Goal: Communication & Community: Answer question/provide support

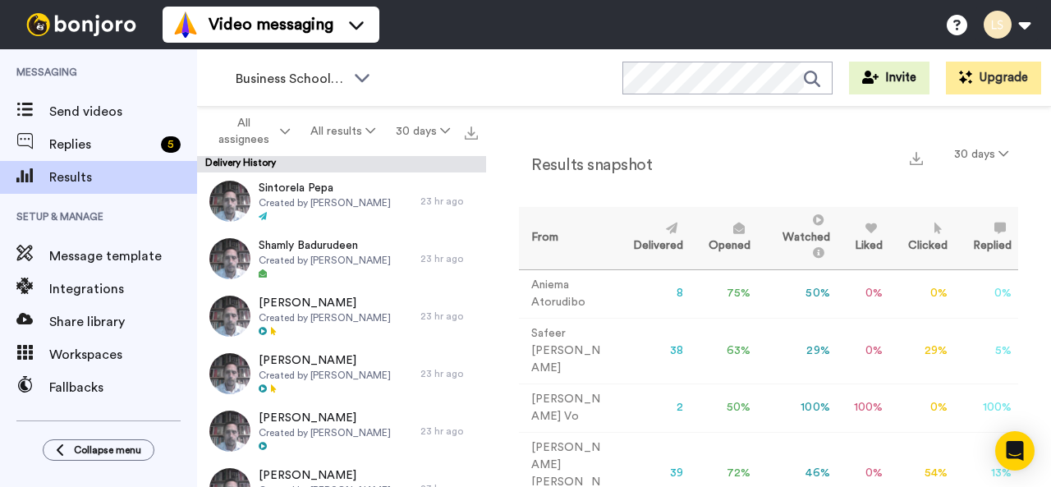
click at [108, 139] on span "Replies" at bounding box center [101, 145] width 105 height 20
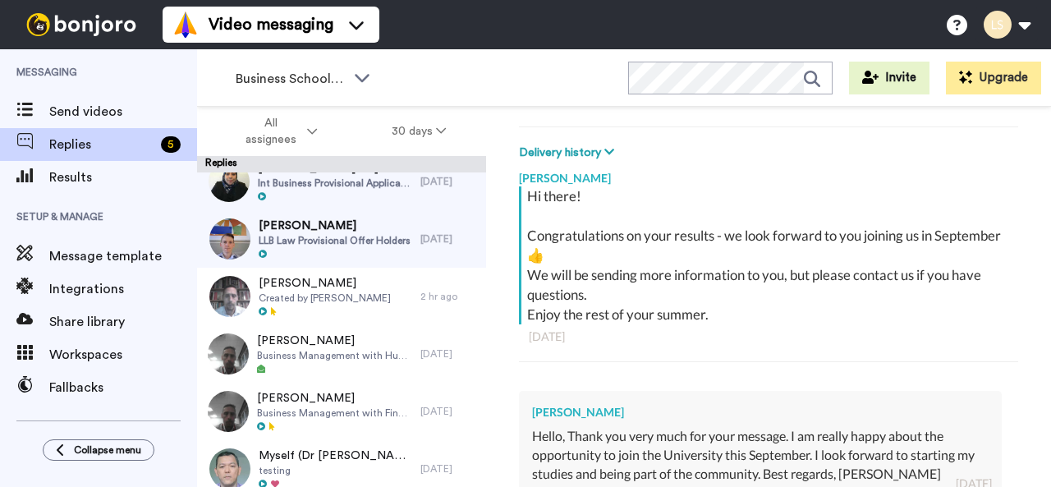
scroll to position [366, 0]
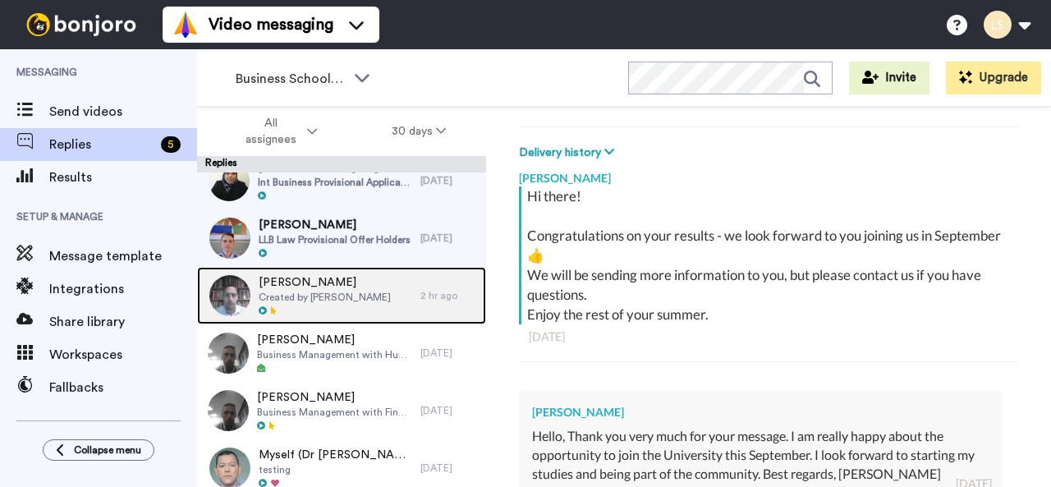
click at [316, 297] on span "Created by [PERSON_NAME]" at bounding box center [325, 297] width 132 height 13
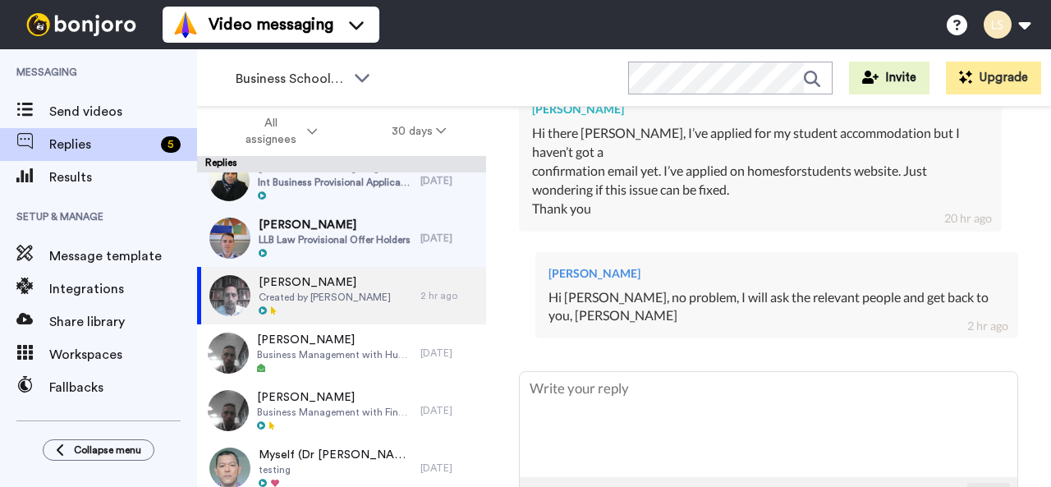
scroll to position [554, 0]
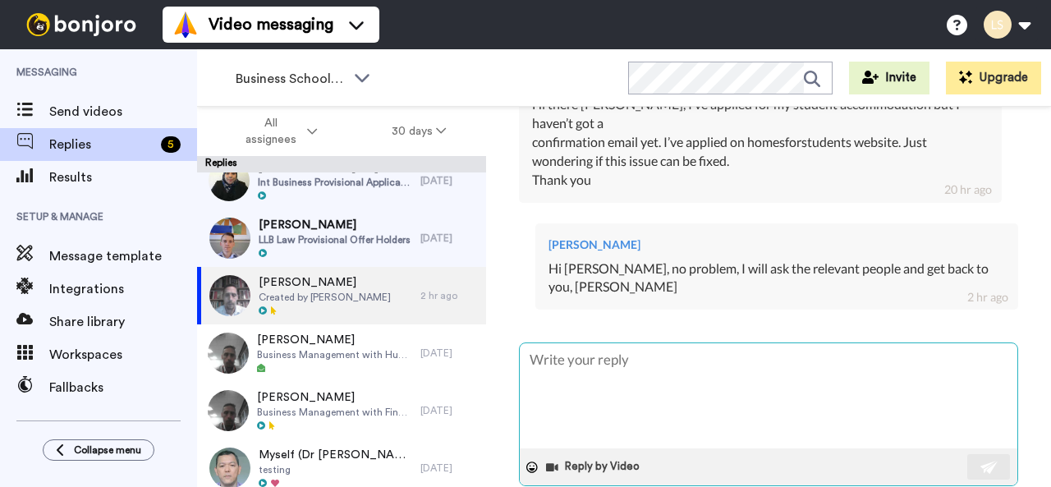
type textarea "x"
type textarea "H"
type textarea "x"
type textarea "Hi"
type textarea "x"
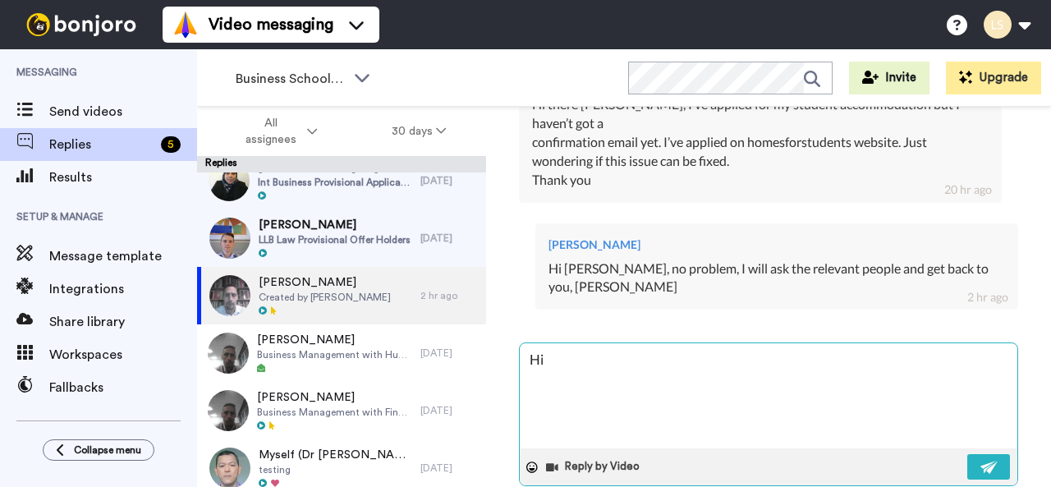
type textarea "Hi"
type textarea "x"
type textarea "Hi A"
type textarea "x"
type textarea "Hi Ak"
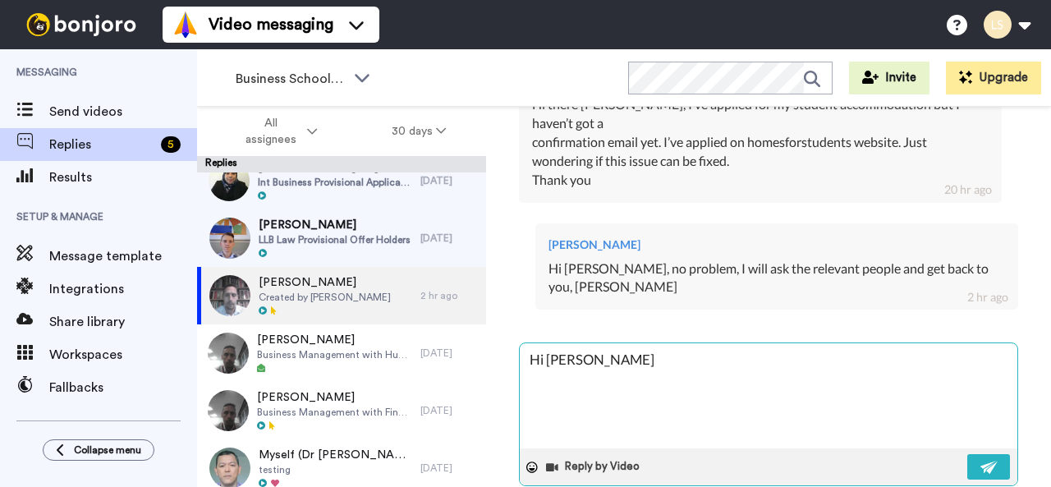
type textarea "x"
type textarea "Hi Akt"
type textarea "x"
type textarea "Hi Akth"
type textarea "x"
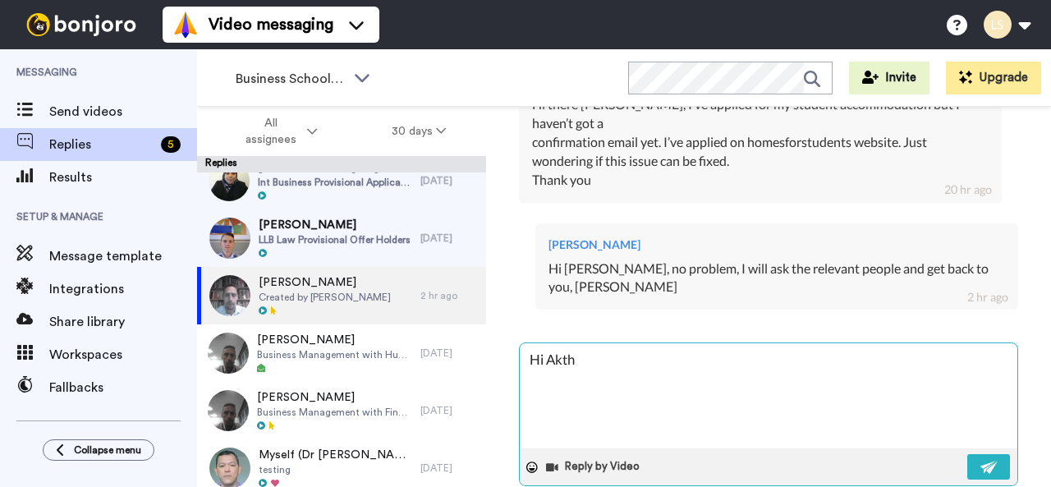
type textarea "Hi Aktha"
type textarea "x"
type textarea "Hi Aktham"
type textarea "x"
type textarea "Hi Aktham"
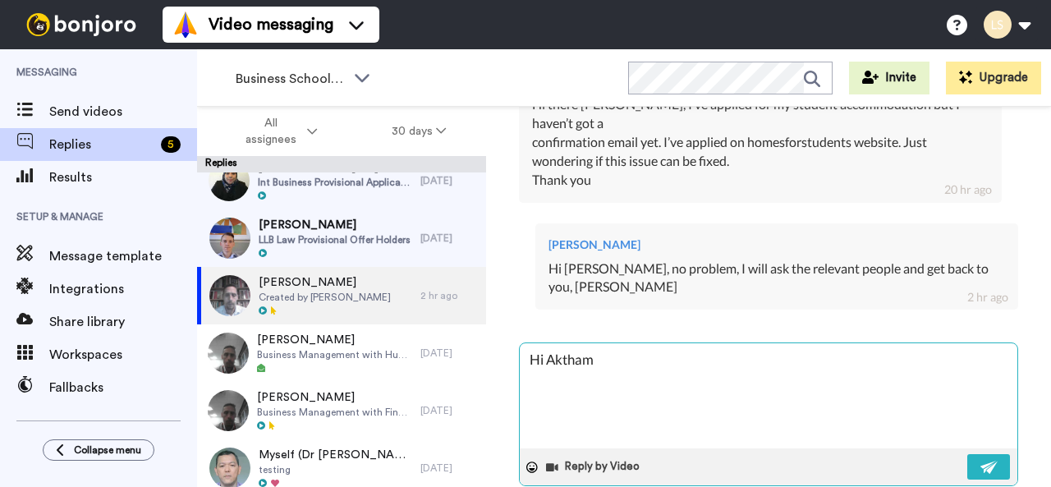
type textarea "x"
type textarea "Hi Aktham"
type textarea "x"
type textarea "Hi Aktham,"
type textarea "x"
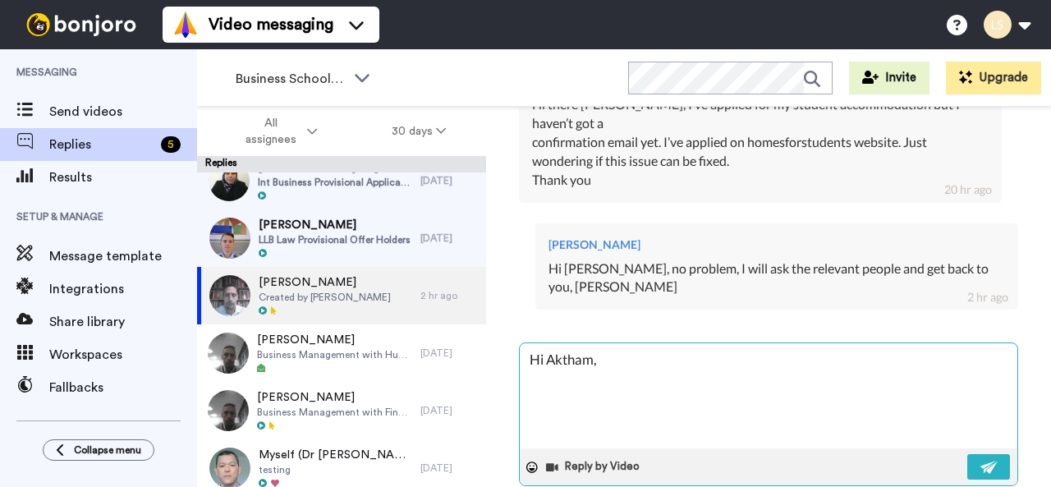
type textarea "Hi Aktham,"
type textarea "x"
type textarea "Hi Aktham, I"
type textarea "x"
type textarea "Hi Aktham, I"
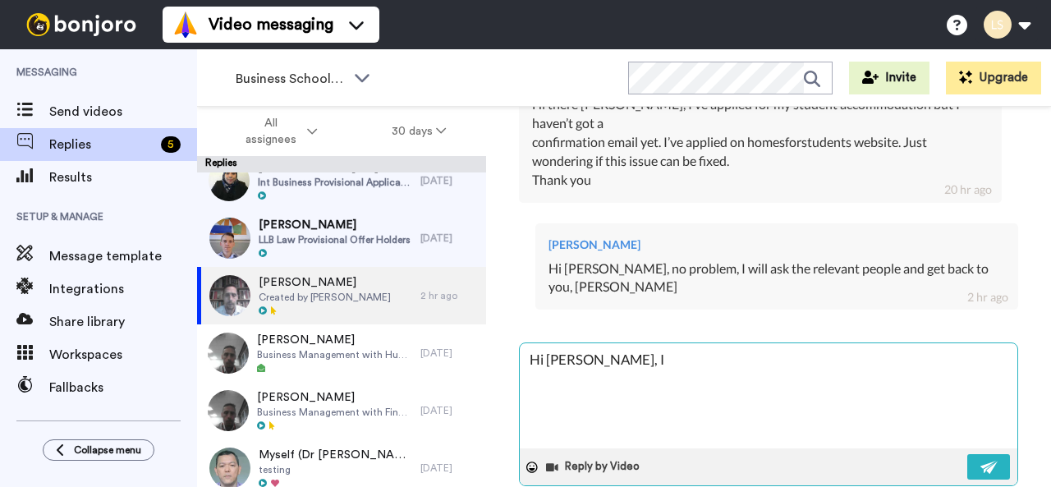
type textarea "x"
type textarea "Hi Aktham, I h"
type textarea "x"
type textarea "Hi Aktham, I ha"
type textarea "x"
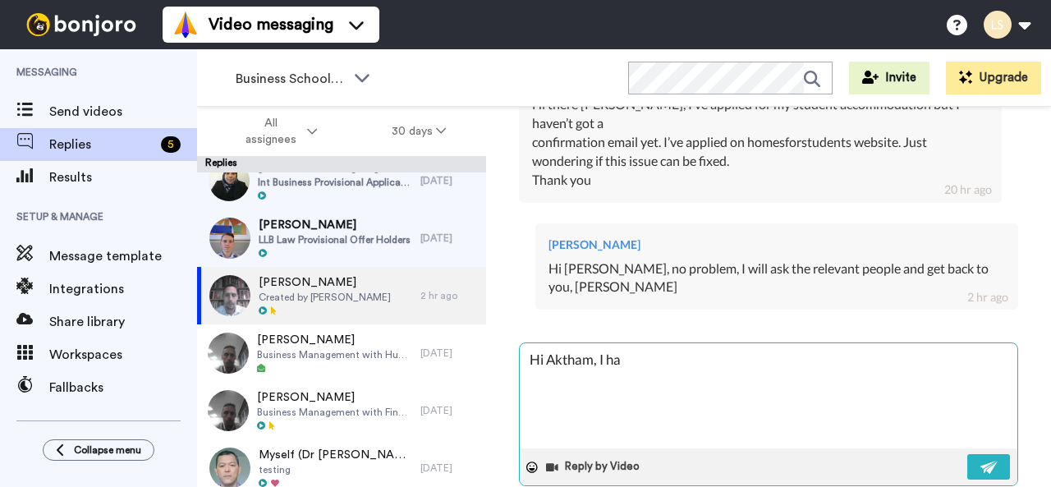
type textarea "Hi Aktham, I hav"
type textarea "x"
type textarea "Hi Aktham, I have"
type textarea "x"
type textarea "Hi Aktham, I have"
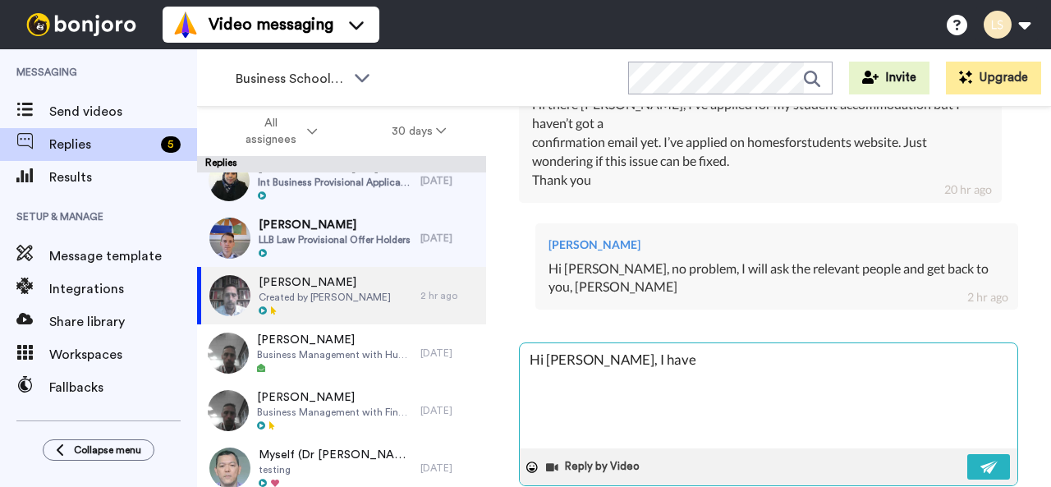
type textarea "x"
type textarea "Hi Aktham, I have s"
type textarea "x"
type textarea "Hi Aktham, I have se"
type textarea "x"
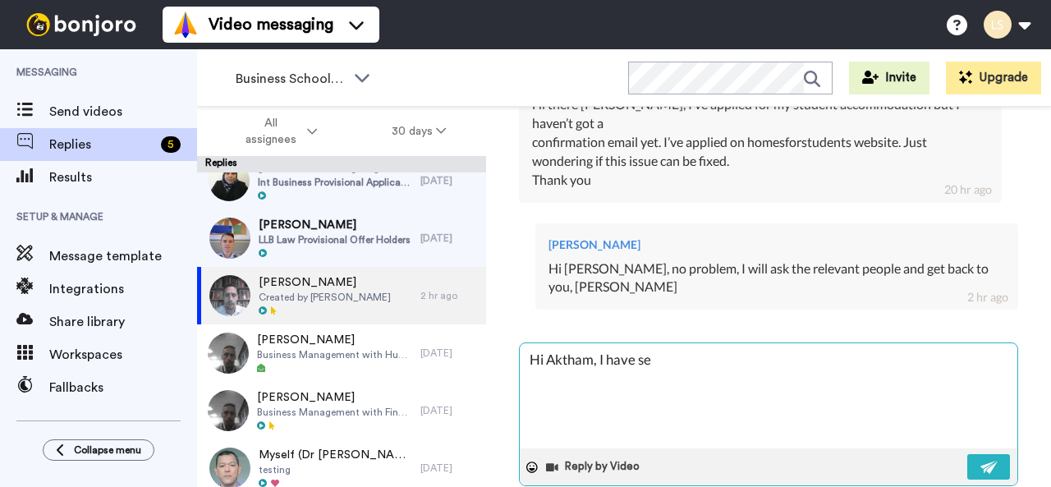
type textarea "Hi Aktham, I have sen"
type textarea "x"
type textarea "Hi Aktham, I have sent"
type textarea "x"
type textarea "Hi Aktham, I have sent"
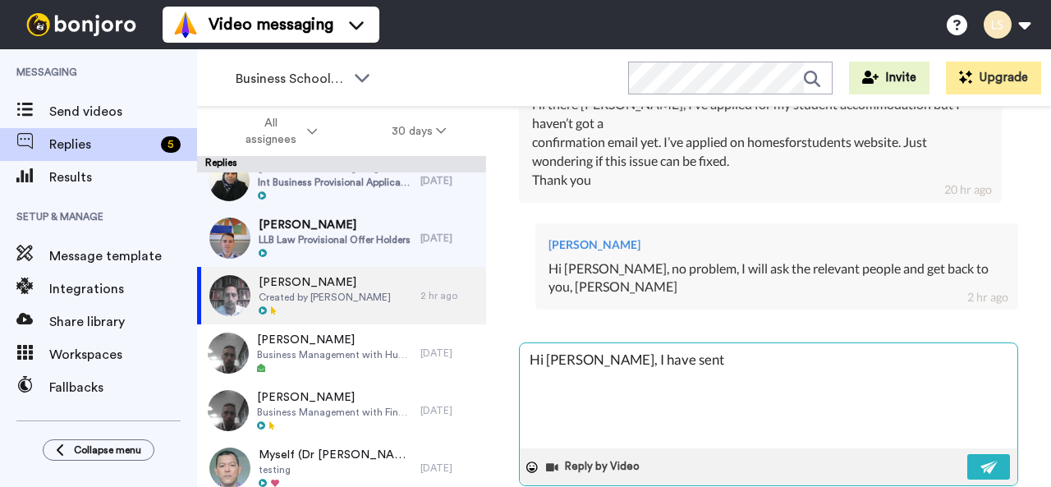
type textarea "x"
type textarea "Hi Aktham, I have sent a"
type textarea "x"
type textarea "Hi Aktham, I have sent an"
type textarea "x"
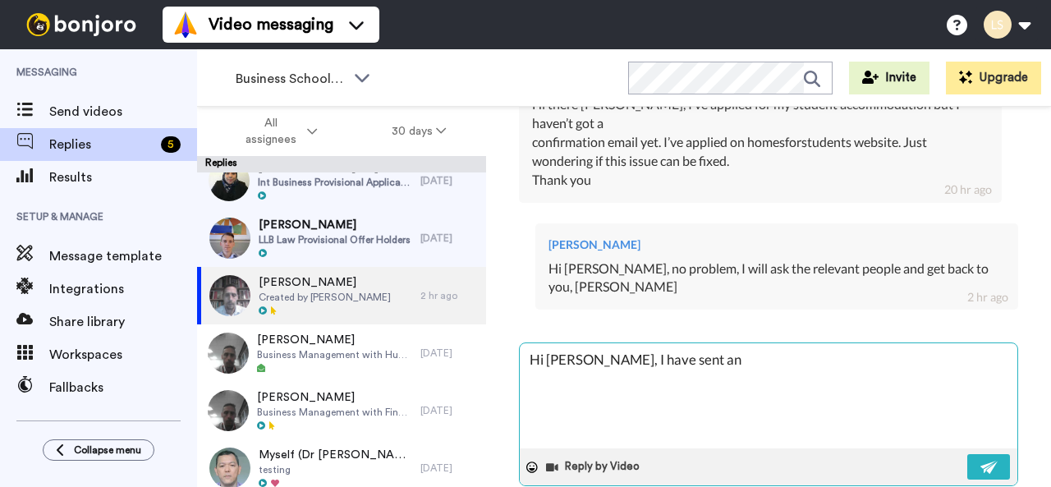
type textarea "Hi Aktham, I have sent an"
type textarea "x"
type textarea "Hi Aktham, I have sent an o"
type textarea "x"
type textarea "Hi Aktham, I have sent an of"
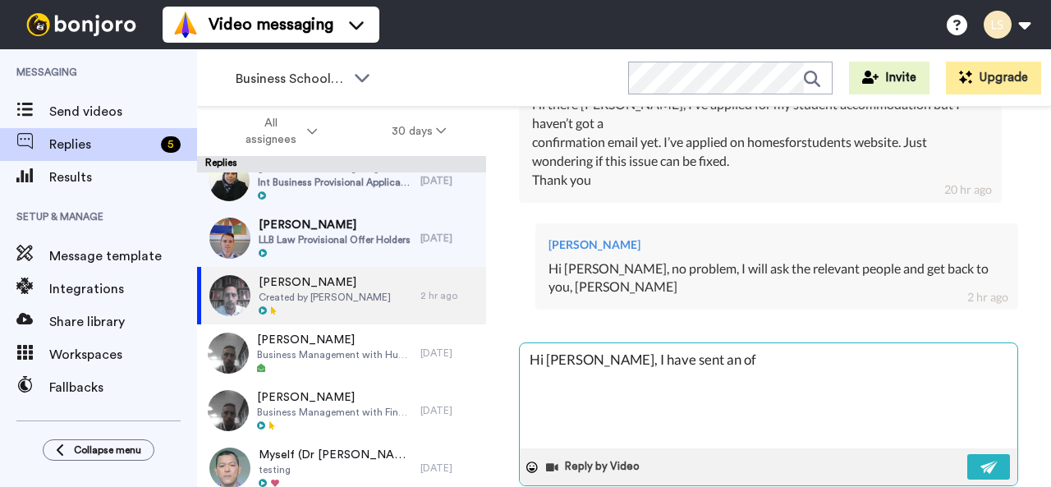
type textarea "x"
type textarea "Hi Aktham, I have sent an off"
type textarea "x"
type textarea "Hi Aktham, I have sent an offi"
type textarea "x"
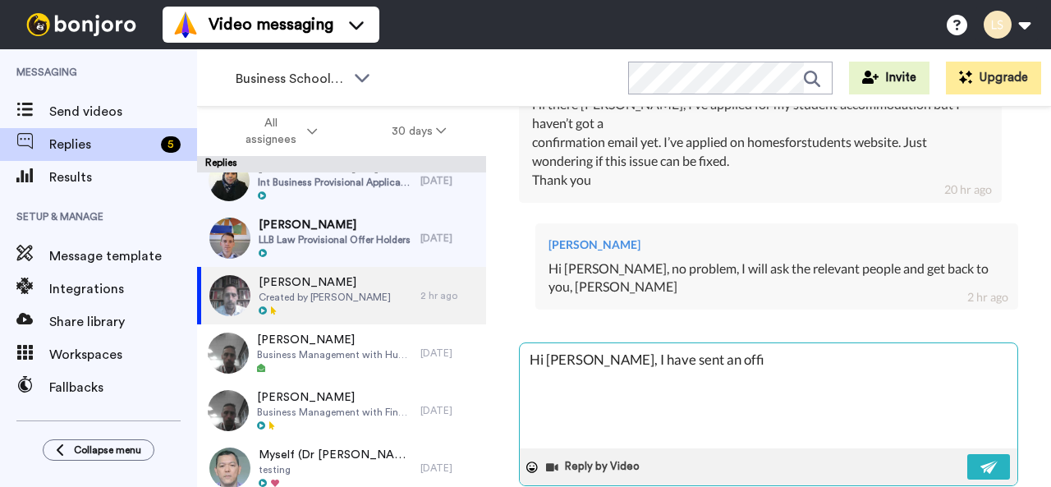
type textarea "Hi Aktham, I have sent an offic"
type textarea "x"
type textarea "Hi Aktham, I have sent an offici"
type textarea "x"
type textarea "Hi Aktham, I have sent an officia"
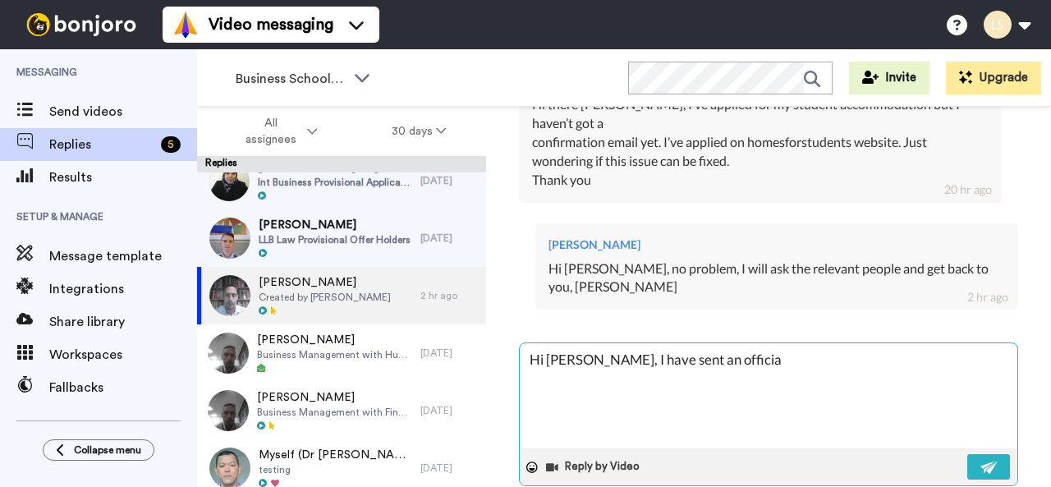
type textarea "x"
type textarea "Hi Aktham, I have sent an official"
type textarea "x"
type textarea "Hi Aktham, I have sent an official"
type textarea "x"
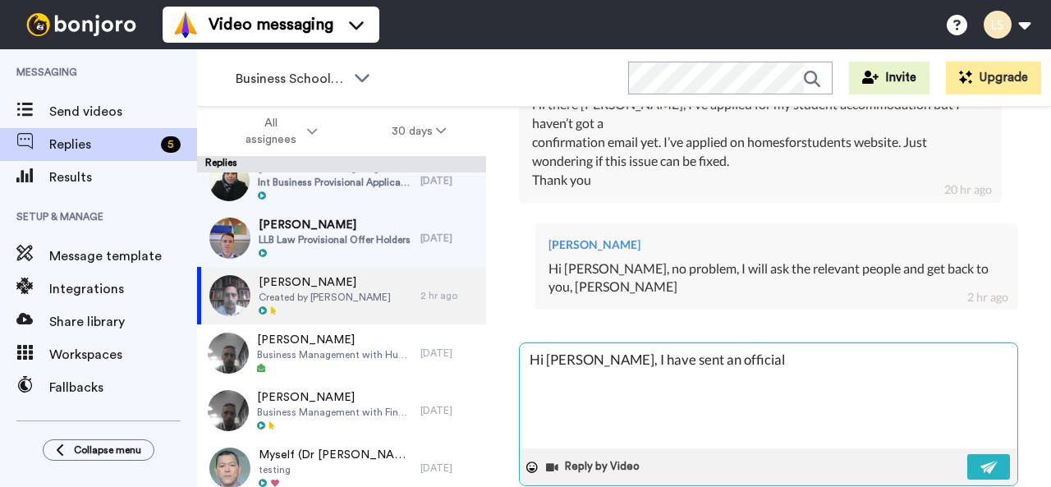
type textarea "Hi Aktham, I have sent an official r"
type textarea "x"
type textarea "Hi Aktham, I have sent an official re"
type textarea "x"
type textarea "Hi Aktham, I have sent an official req"
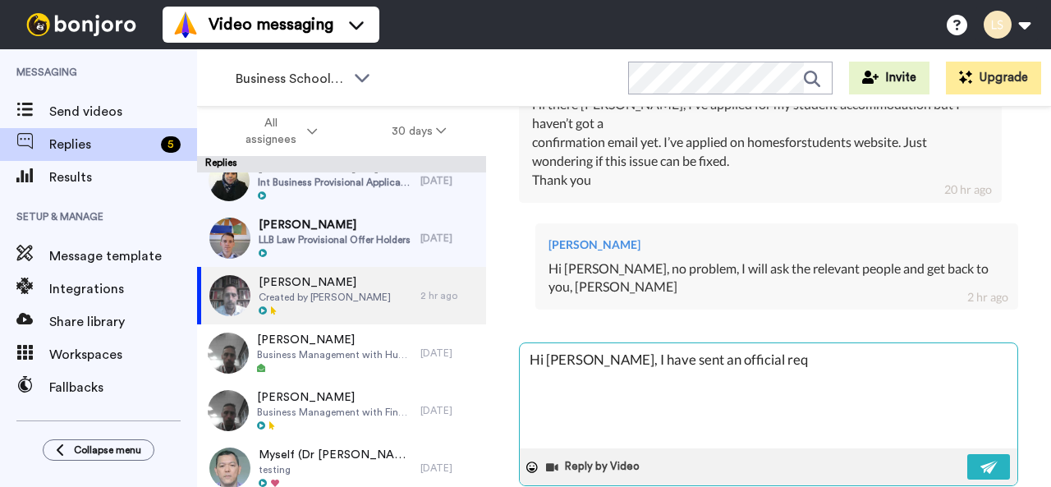
type textarea "x"
type textarea "Hi Aktham, I have sent an official requ"
type textarea "x"
type textarea "Hi Aktham, I have sent an official reque"
type textarea "x"
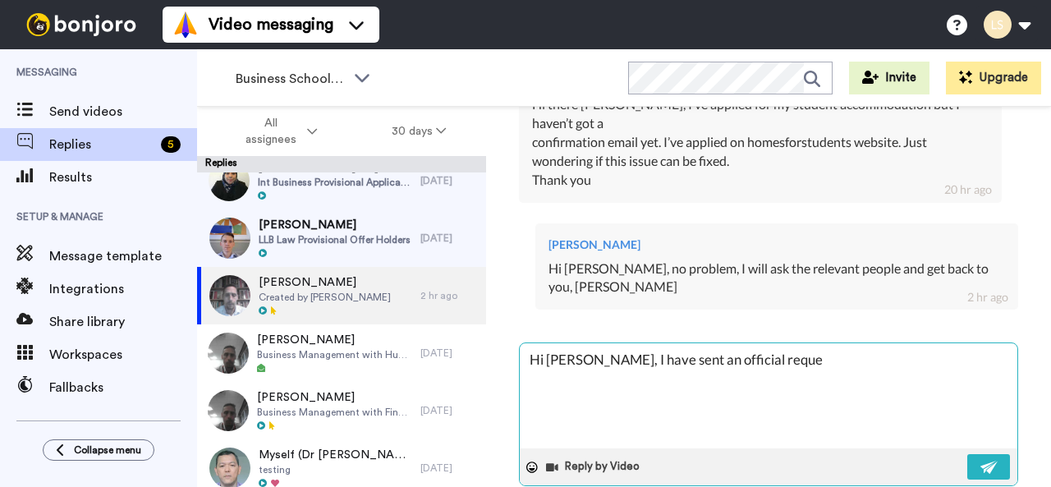
type textarea "Hi Aktham, I have sent an official reques"
type textarea "x"
type textarea "Hi Aktham, I have sent an official request"
type textarea "x"
type textarea "Hi Aktham, I have sent an official request"
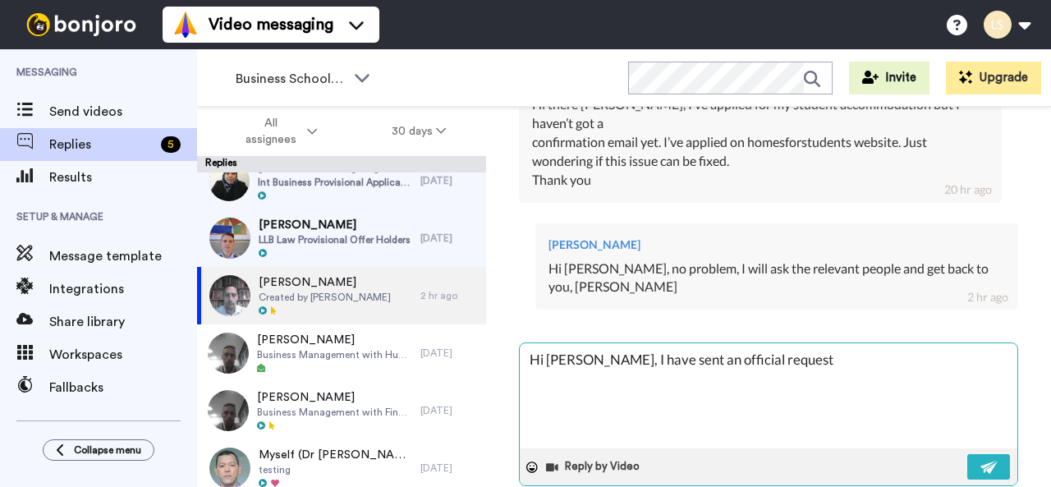
type textarea "x"
type textarea "Hi Aktham, I have sent an official request r"
type textarea "x"
type textarea "Hi Aktham, I have sent an official request"
type textarea "x"
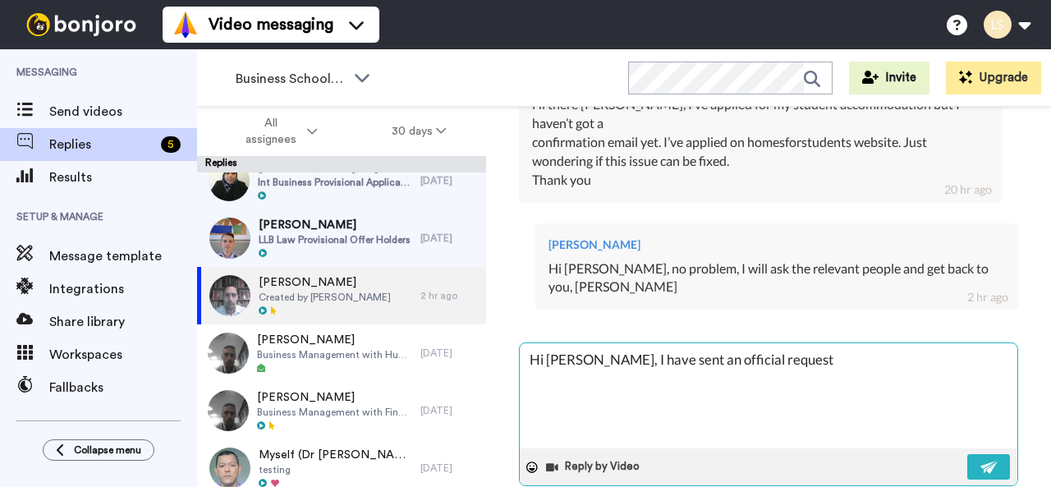
type textarea "Hi Aktham, I have sent an official request t"
type textarea "x"
type textarea "Hi Aktham, I have sent an official request th"
type textarea "x"
type textarea "Hi Aktham, I have sent an official request thr"
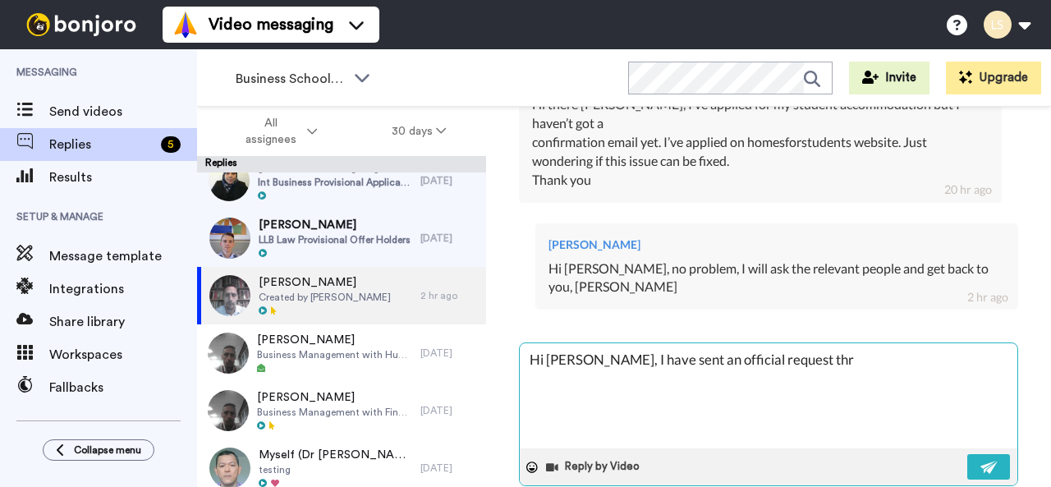
type textarea "x"
type textarea "Hi Aktham, I have sent an official request thro"
type textarea "x"
type textarea "Hi Aktham, I have sent an official request throu"
type textarea "x"
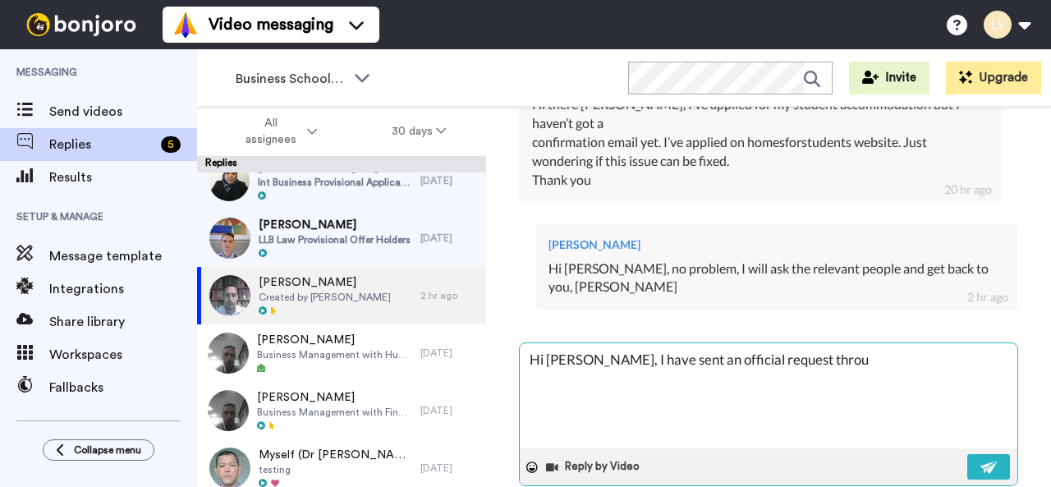
type textarea "Hi Aktham, I have sent an official request throug"
type textarea "x"
type textarea "Hi Aktham, I have sent an official request through"
type textarea "x"
type textarea "Hi Aktham, I have sent an official request through"
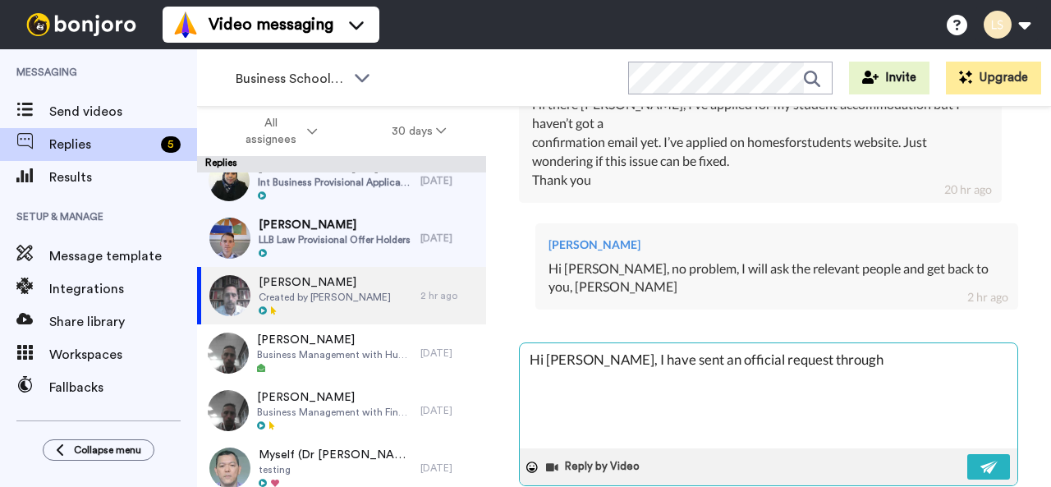
type textarea "x"
type textarea "Hi Aktham, I have sent an official request through f"
type textarea "x"
type textarea "Hi Aktham, I have sent an official request through fo"
type textarea "x"
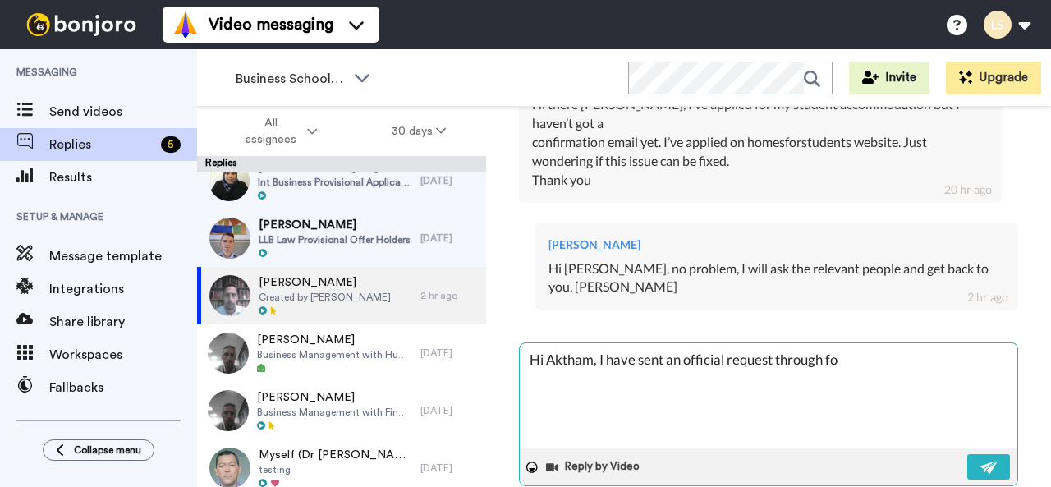
type textarea "Hi Aktham, I have sent an official request through for"
type textarea "x"
type textarea "Hi Aktham, I have sent an official request through for"
type textarea "x"
type textarea "Hi Aktham, I have sent an official request through for t"
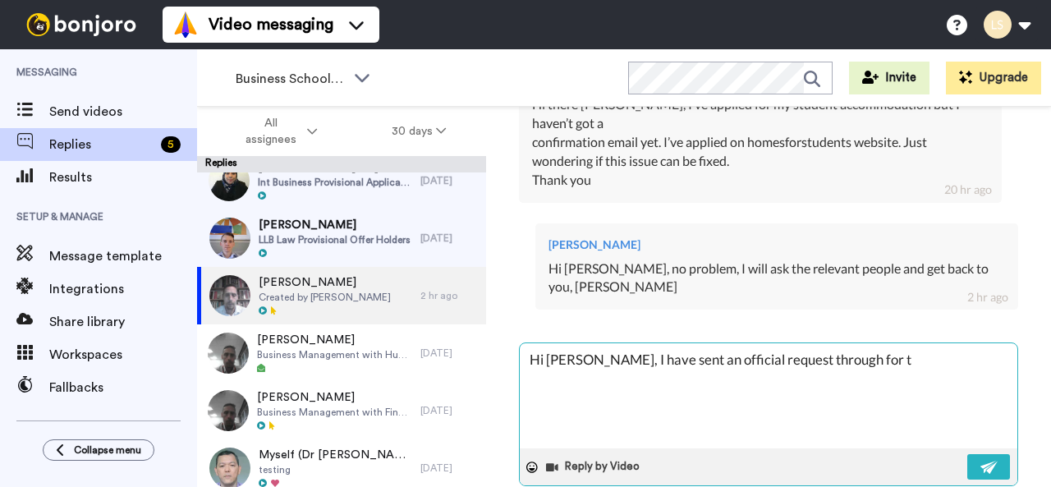
type textarea "x"
type textarea "Hi Aktham, I have sent an official request through for th"
type textarea "x"
type textarea "Hi Aktham, I have sent an official request through for the"
type textarea "x"
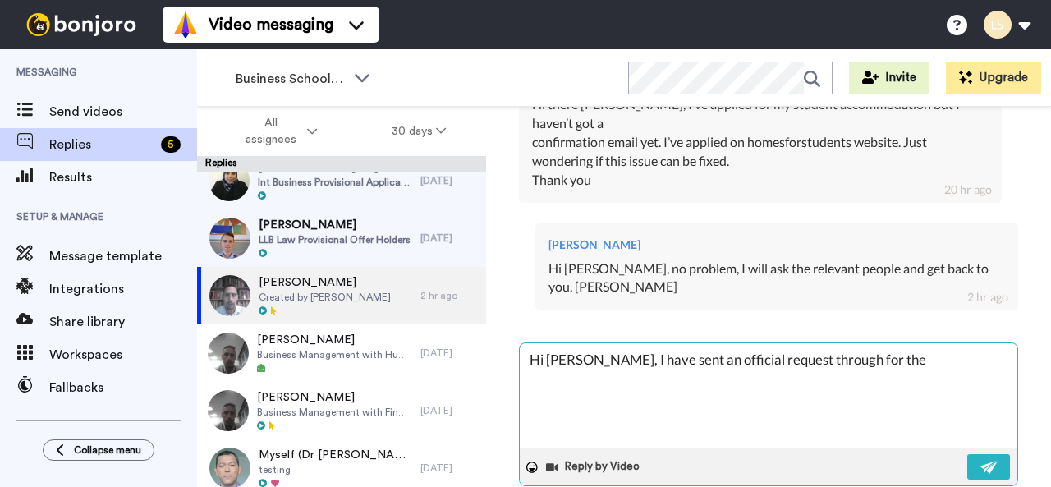
type textarea "Hi Aktham, I have sent an official request through for them"
type textarea "x"
type textarea "Hi Aktham, I have sent an official request through for them"
type textarea "x"
type textarea "Hi Aktham, I have sent an official request through for them t"
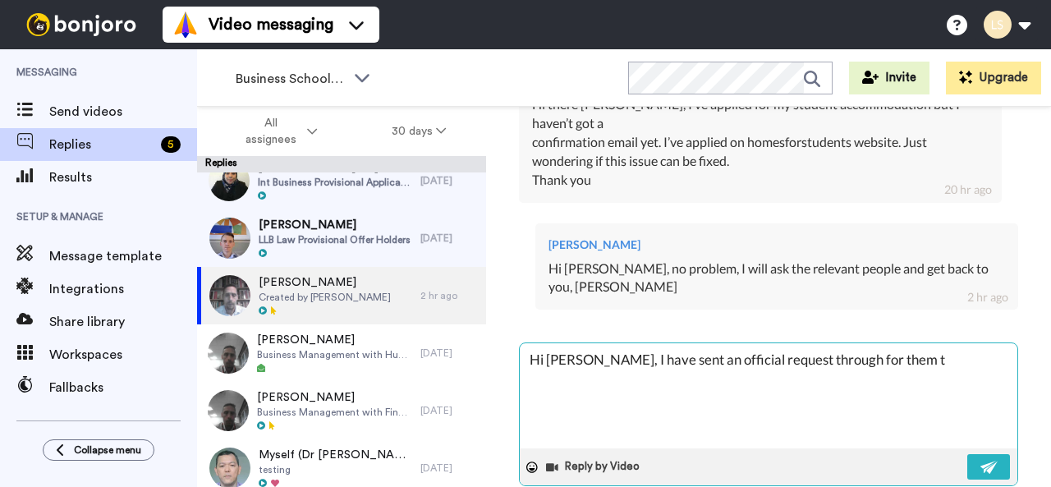
type textarea "x"
type textarea "Hi Aktham, I have sent an official request through for them to"
type textarea "x"
type textarea "Hi Aktham, I have sent an official request through for them to"
type textarea "x"
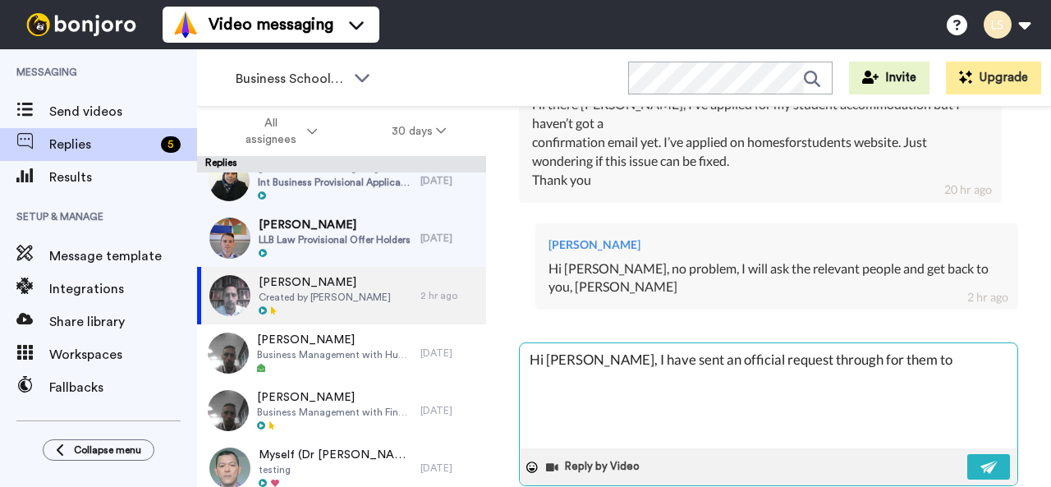
type textarea "Hi Aktham, I have sent an official request through for them to c"
type textarea "x"
type textarea "Hi Aktham, I have sent an official request through for them to co"
type textarea "x"
type textarea "Hi Aktham, I have sent an official request through for them to con"
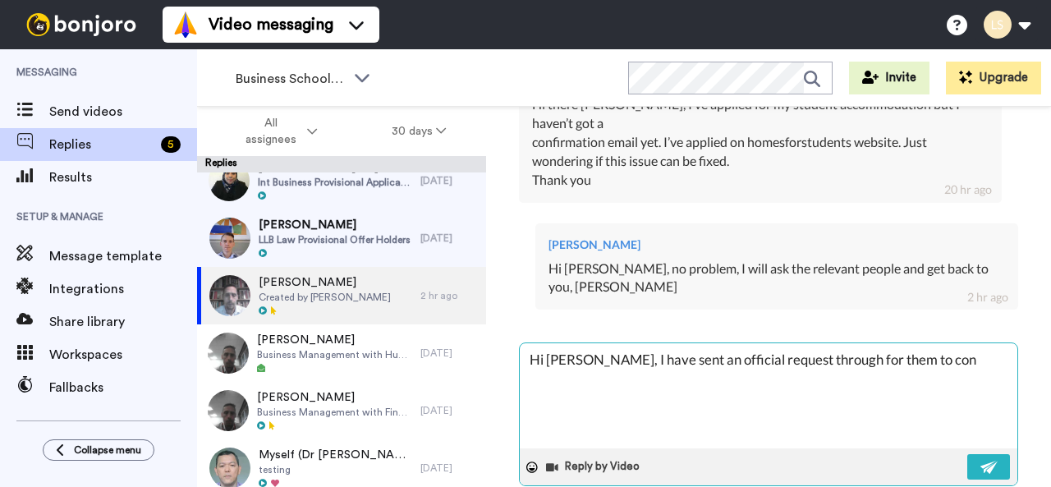
type textarea "x"
type textarea "Hi Aktham, I have sent an official request through for them to cont"
type textarea "x"
type textarea "Hi Aktham, I have sent an official request through for them to conta"
type textarea "x"
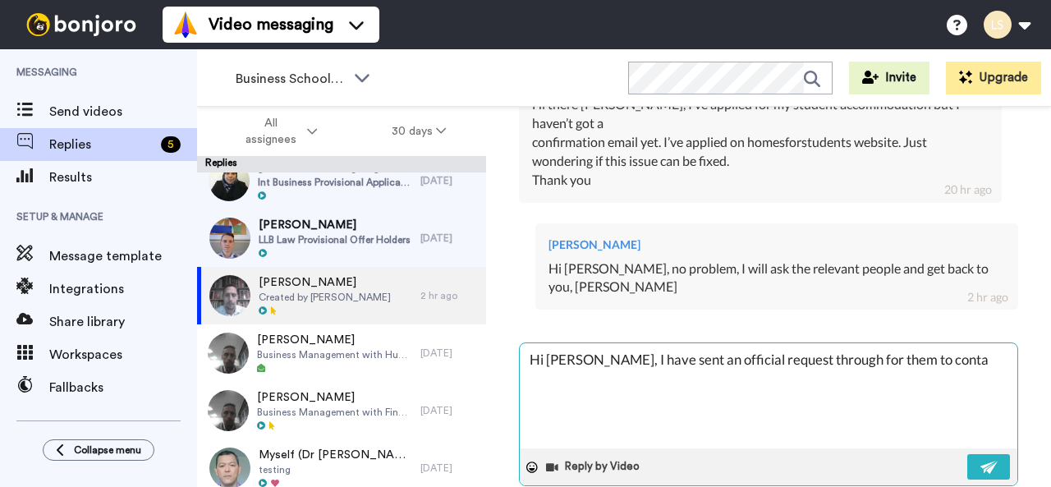
type textarea "Hi Aktham, I have sent an official request through for them to contac"
type textarea "x"
type textarea "Hi Aktham, I have sent an official request through for them to contact"
type textarea "x"
type textarea "Hi Aktham, I have sent an official request through for them to contact"
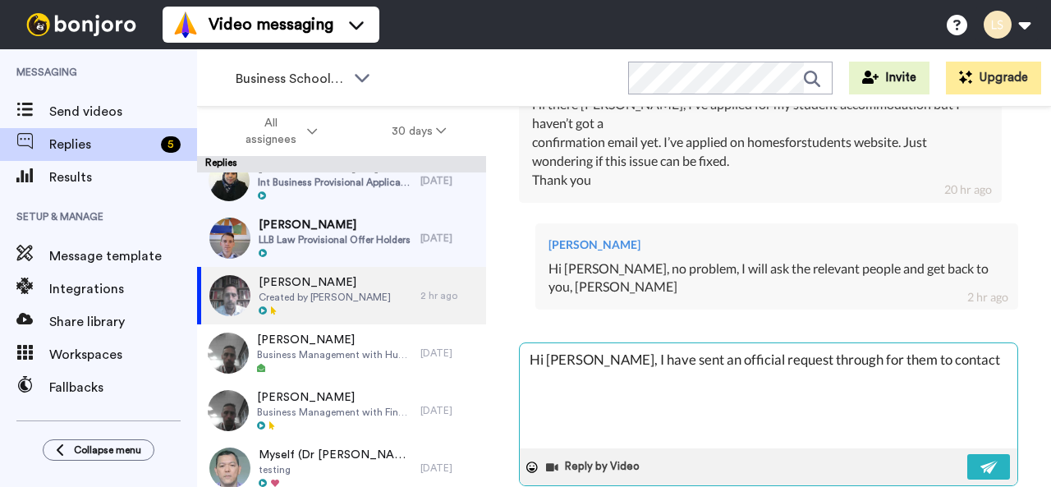
type textarea "x"
type textarea "Hi Aktham, I have sent an official request through for them to contact y"
type textarea "x"
type textarea "Hi Aktham, I have sent an official request through for them to contact yo"
type textarea "x"
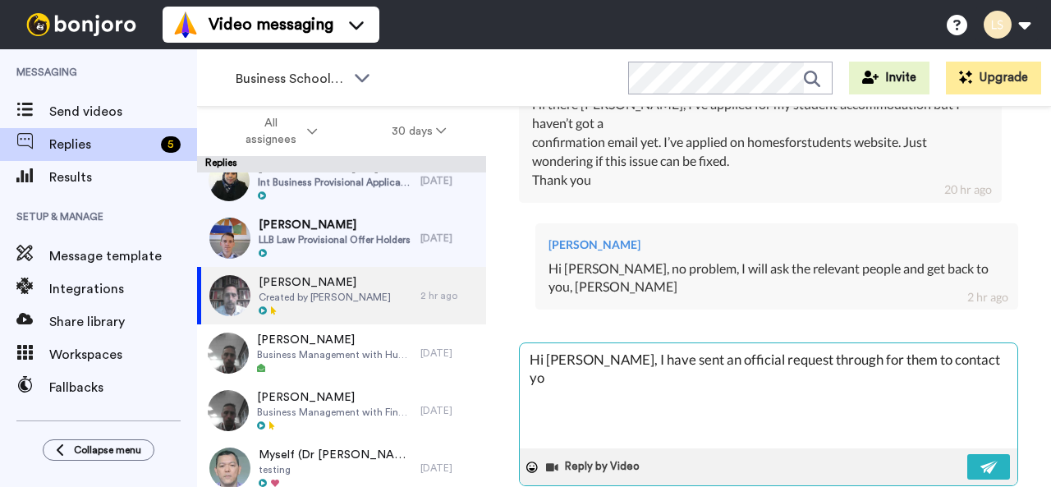
type textarea "Hi Aktham, I have sent an official request through for them to contact you"
type textarea "x"
type textarea "Hi Aktham, I have sent an official request through for them to contact you."
type textarea "x"
type textarea "Hi Aktham, I have sent an official request through for them to contact you."
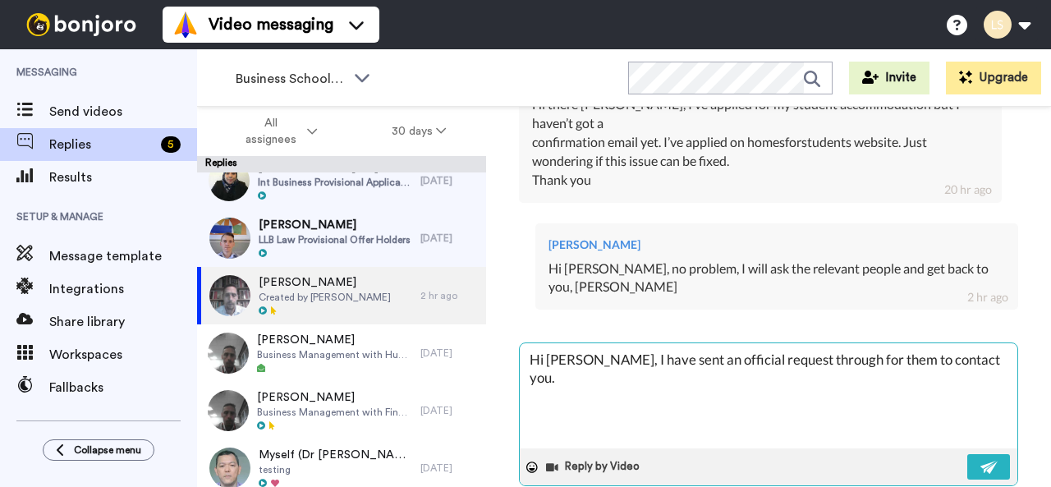
type textarea "x"
type textarea "Hi Aktham, I have sent an official request through for them to contact you. T"
type textarea "x"
type textarea "Hi Aktham, I have sent an official request through for them to contact you. Th"
type textarea "x"
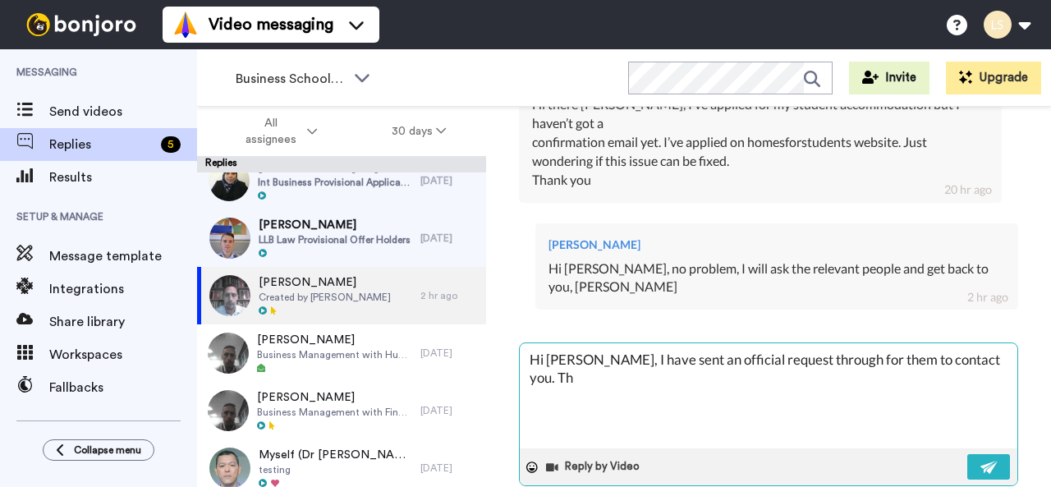
type textarea "Hi Aktham, I have sent an official request through for them to contact you. The"
type textarea "x"
type textarea "Hi Aktham, I have sent an official request through for them to contact you. They"
type textarea "x"
type textarea "Hi Aktham, I have sent an official request through for them to contact you. They"
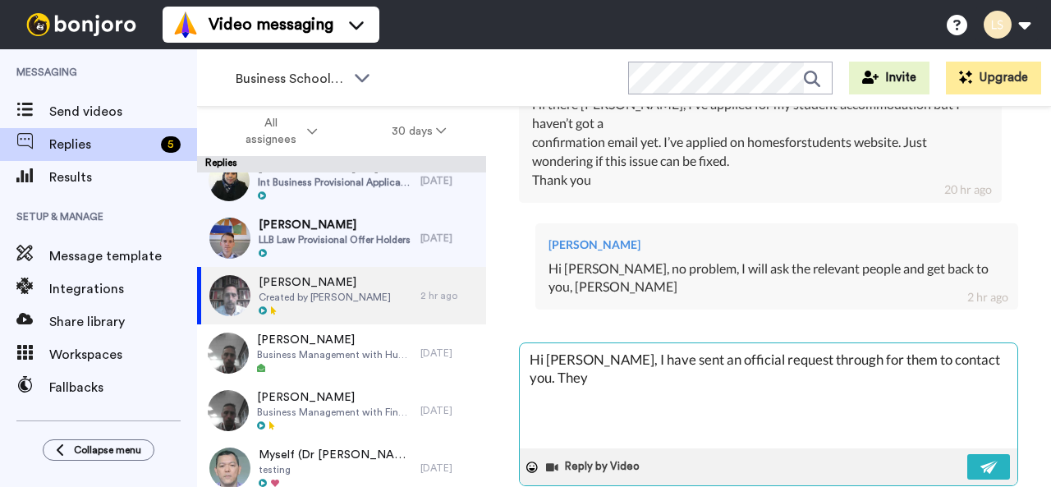
type textarea "x"
type textarea "Hi Aktham, I have sent an official request through for them to contact you. The…"
type textarea "x"
type textarea "Hi Aktham, I have sent an official request through for them to contact you. The…"
type textarea "x"
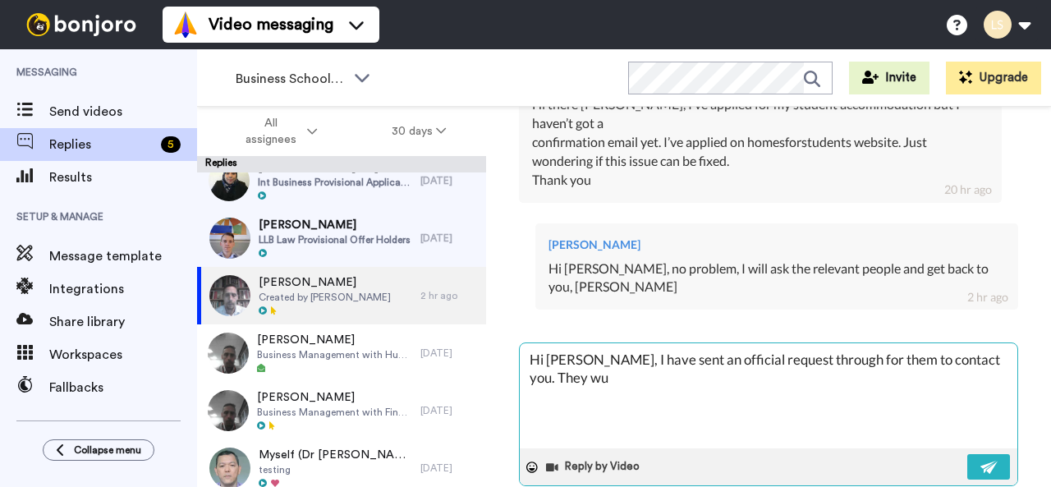
type textarea "Hi Aktham, I have sent an official request through for them to contact you. The…"
type textarea "x"
type textarea "Hi Aktham, I have sent an official request through for them to contact you. The…"
type textarea "x"
type textarea "Hi Aktham, I have sent an official request through for them to contact you. The…"
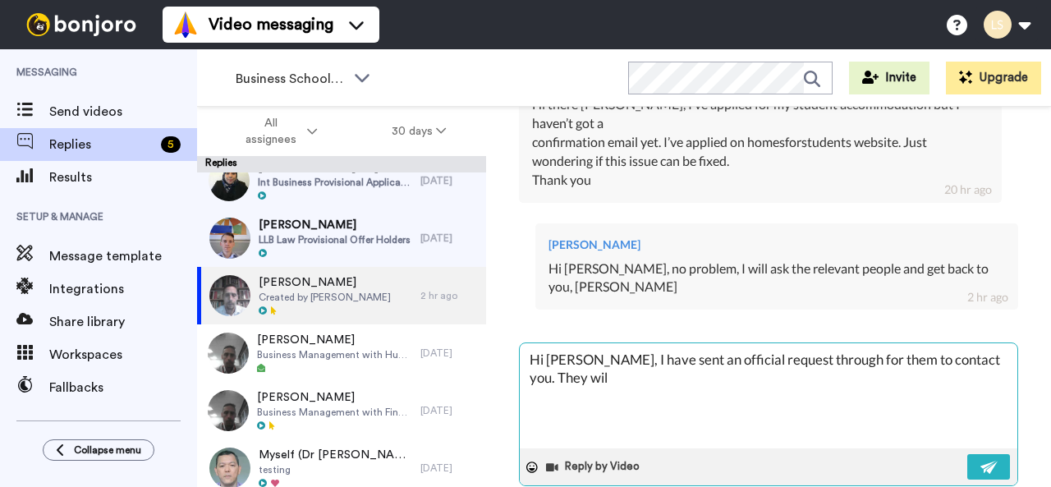
type textarea "x"
type textarea "Hi Aktham, I have sent an official request through for them to contact you. The…"
type textarea "x"
type textarea "Hi Aktham, I have sent an official request through for them to contact you. The…"
type textarea "x"
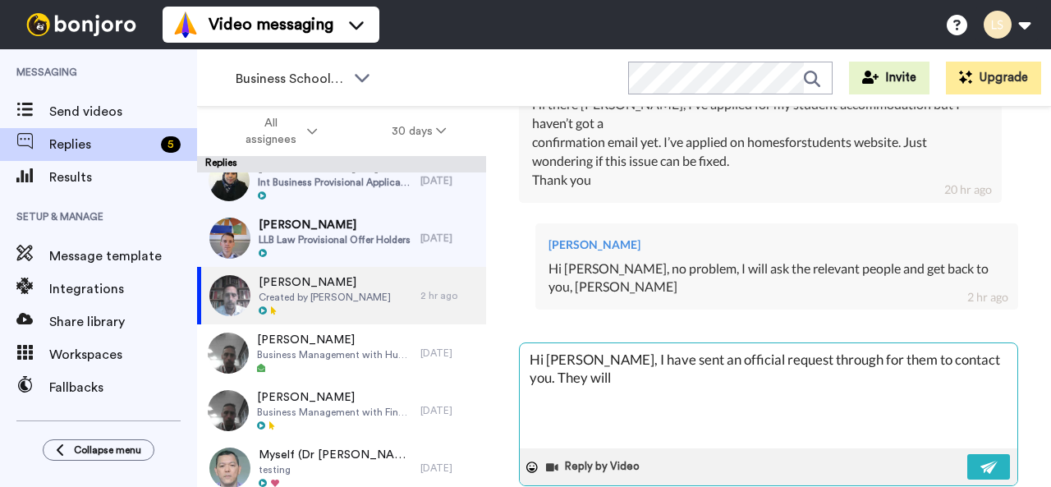
type textarea "Hi Aktham, I have sent an official request through for them to contact you. The…"
type textarea "x"
type textarea "Hi Aktham, I have sent an official request through for them to contact you. The…"
type textarea "x"
type textarea "Hi Aktham, I have sent an official request through for them to contact you. The…"
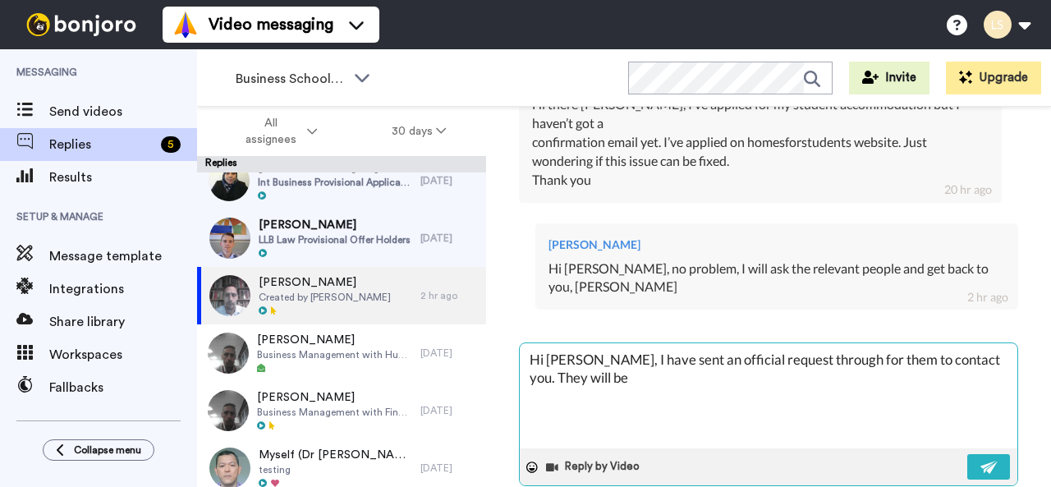
type textarea "x"
type textarea "Hi Aktham, I have sent an official request through for them to contact you. The…"
type textarea "x"
type textarea "Hi Aktham, I have sent an official request through for them to contact you. The…"
type textarea "x"
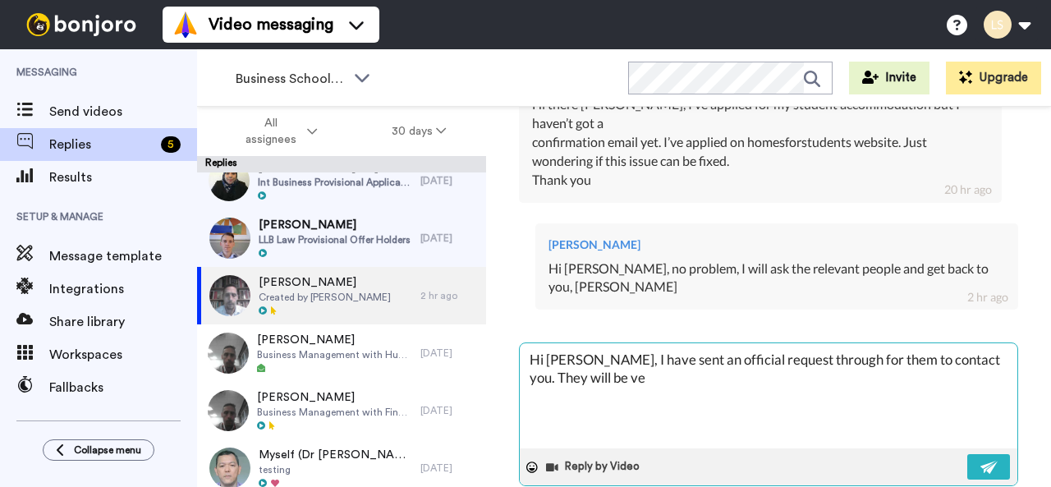
type textarea "Hi Aktham, I have sent an official request through for them to contact you. The…"
type textarea "x"
type textarea "Hi Aktham, I have sent an official request through for them to contact you. The…"
type textarea "x"
type textarea "Hi Aktham, I have sent an official request through for them to contact you. The…"
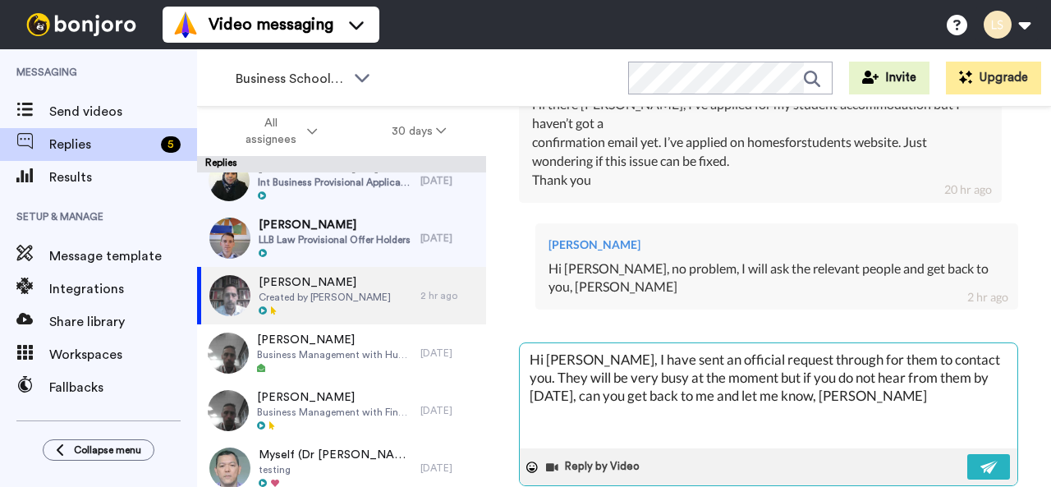
click at [600, 357] on textarea "Hi Aktham, I have sent an official request through for them to contact you. The…" at bounding box center [769, 395] width 498 height 105
click at [936, 358] on textarea "Hi Aktham, I have sent an official request through for them to contact you. The…" at bounding box center [769, 395] width 498 height 105
click at [981, 461] on img at bounding box center [990, 467] width 18 height 13
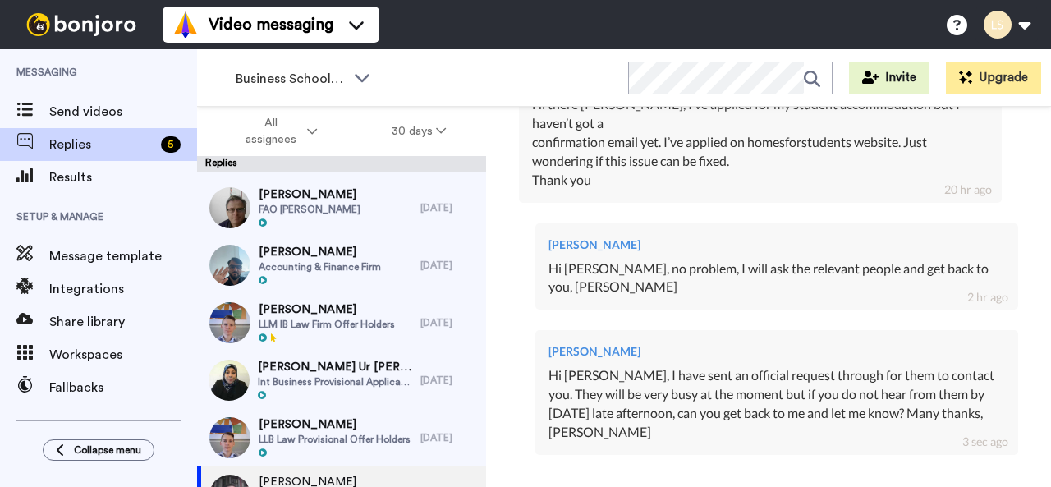
scroll to position [0, 0]
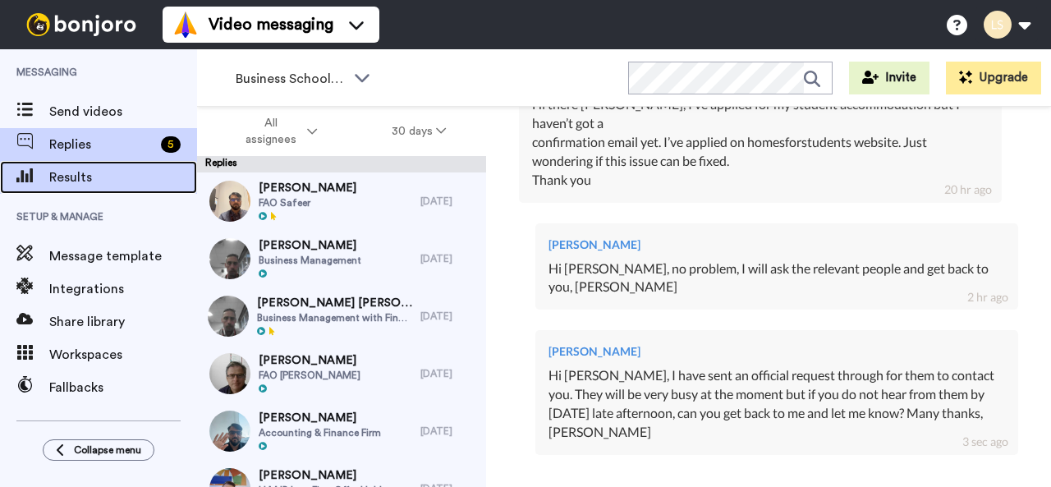
click at [108, 168] on span "Results" at bounding box center [123, 178] width 148 height 20
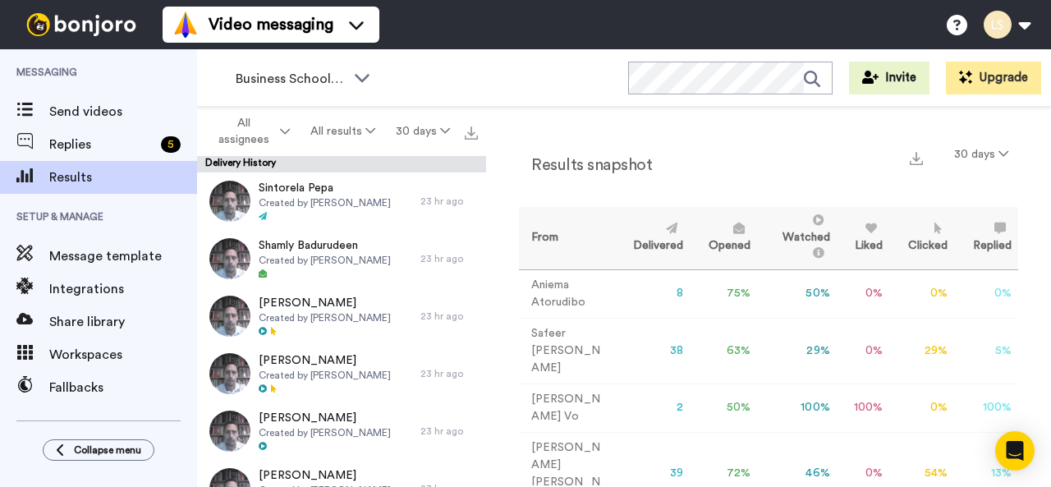
scroll to position [93, 0]
